Goal: Task Accomplishment & Management: Manage account settings

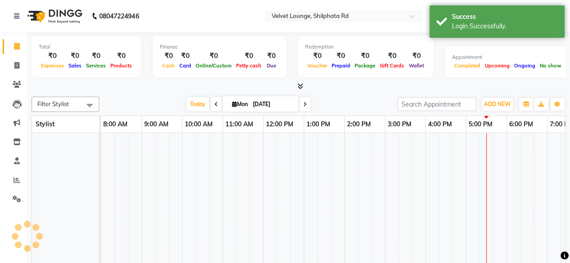
select select "en"
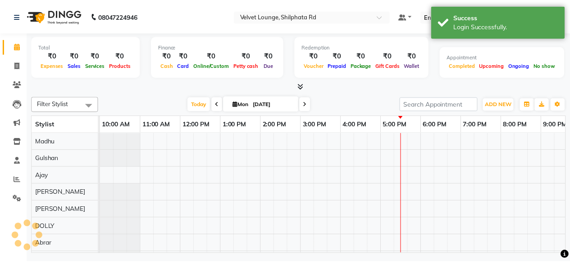
scroll to position [12, 0]
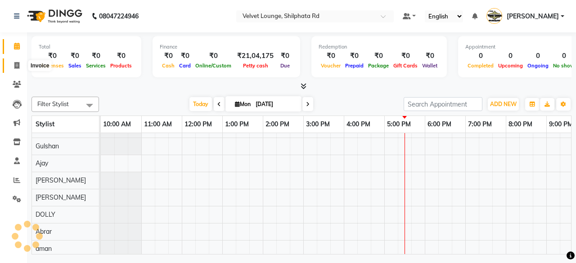
click at [16, 65] on icon at bounding box center [16, 65] width 5 height 7
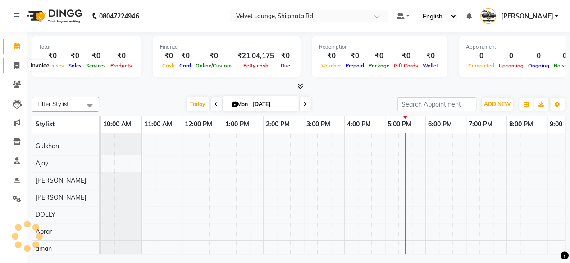
select select "service"
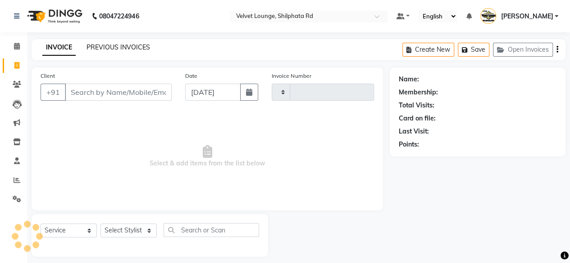
type input "1898"
select select "122"
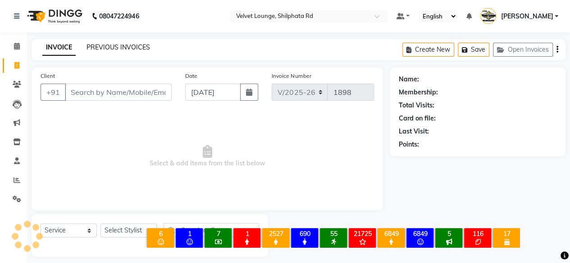
click at [129, 47] on link "PREVIOUS INVOICES" at bounding box center [117, 47] width 63 height 8
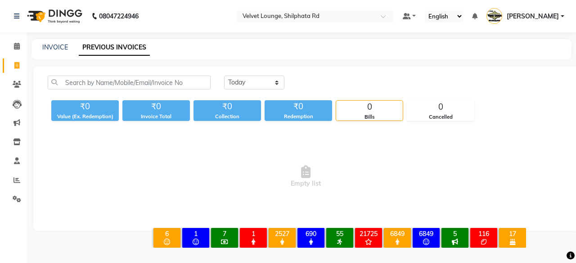
click at [536, 16] on span "[PERSON_NAME]" at bounding box center [533, 16] width 52 height 9
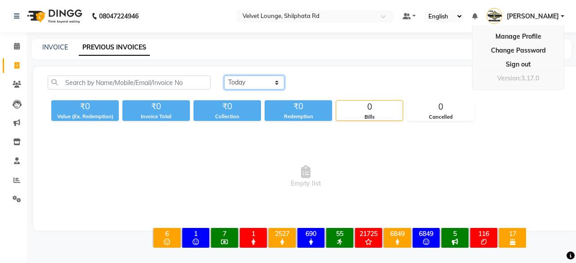
drag, startPoint x: 258, startPoint y: 84, endPoint x: 254, endPoint y: 103, distance: 19.3
click at [254, 103] on div "[DATE] [DATE] Custom Range ₹0 Value (Ex. Redemption) ₹0 Invoice Total ₹0 Collec…" at bounding box center [305, 98] width 527 height 45
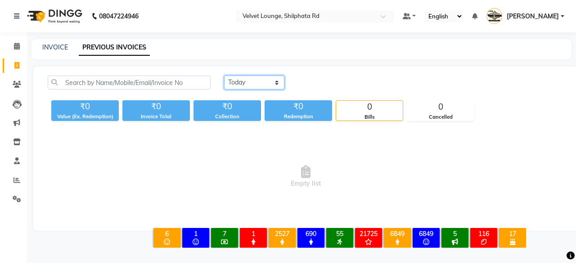
select select "[DATE]"
click at [224, 76] on select "[DATE] [DATE] Custom Range" at bounding box center [254, 83] width 60 height 14
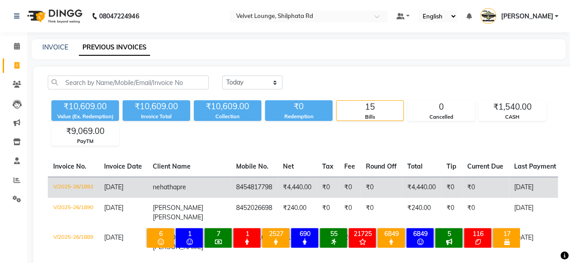
click at [360, 180] on td "₹0" at bounding box center [380, 187] width 41 height 21
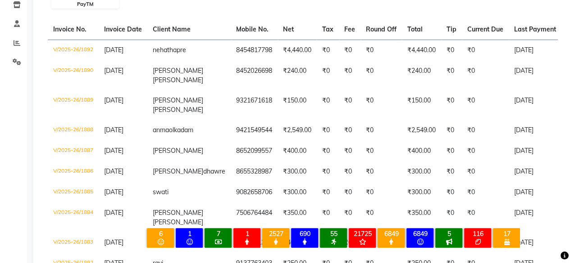
scroll to position [144, 0]
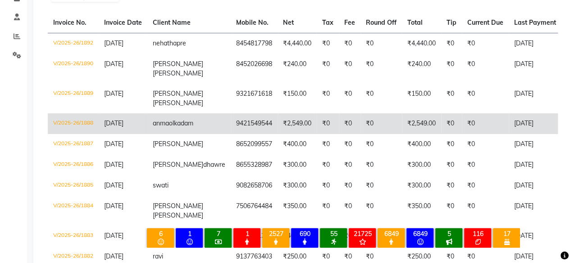
click at [466, 117] on td "₹0" at bounding box center [485, 123] width 47 height 21
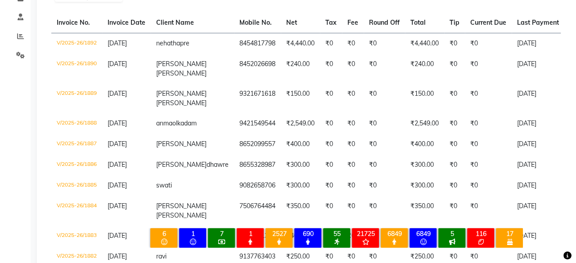
scroll to position [0, 0]
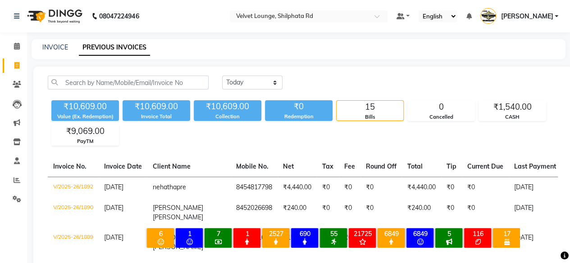
click at [535, 18] on span "[PERSON_NAME]" at bounding box center [526, 16] width 52 height 9
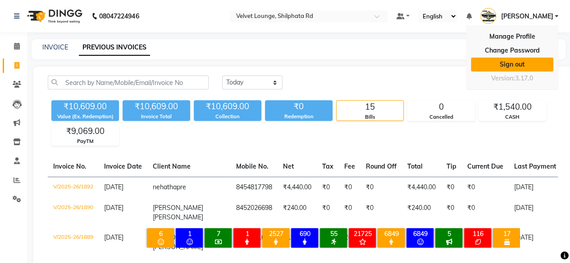
click at [518, 67] on link "Sign out" at bounding box center [512, 65] width 82 height 14
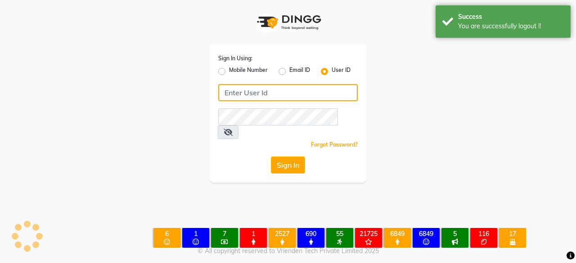
type input "7400009327"
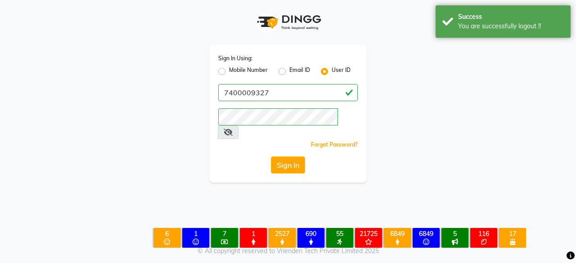
click at [229, 71] on label "Mobile Number" at bounding box center [248, 71] width 39 height 11
click at [229, 71] on input "Mobile Number" at bounding box center [232, 69] width 6 height 6
radio input "true"
radio input "false"
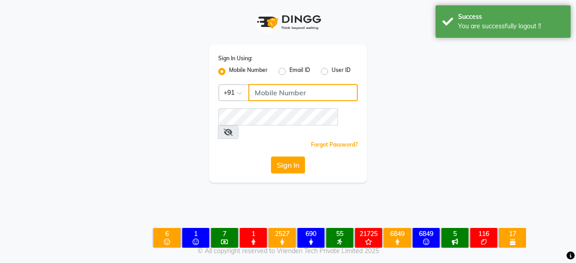
click at [269, 97] on input "Username" at bounding box center [303, 92] width 109 height 17
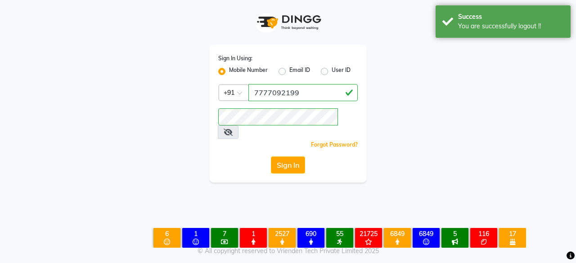
click at [305, 90] on input "7777092199" at bounding box center [303, 92] width 109 height 17
type input "7400009327"
click at [283, 157] on button "Sign In" at bounding box center [288, 165] width 34 height 17
